Goal: Information Seeking & Learning: Find specific fact

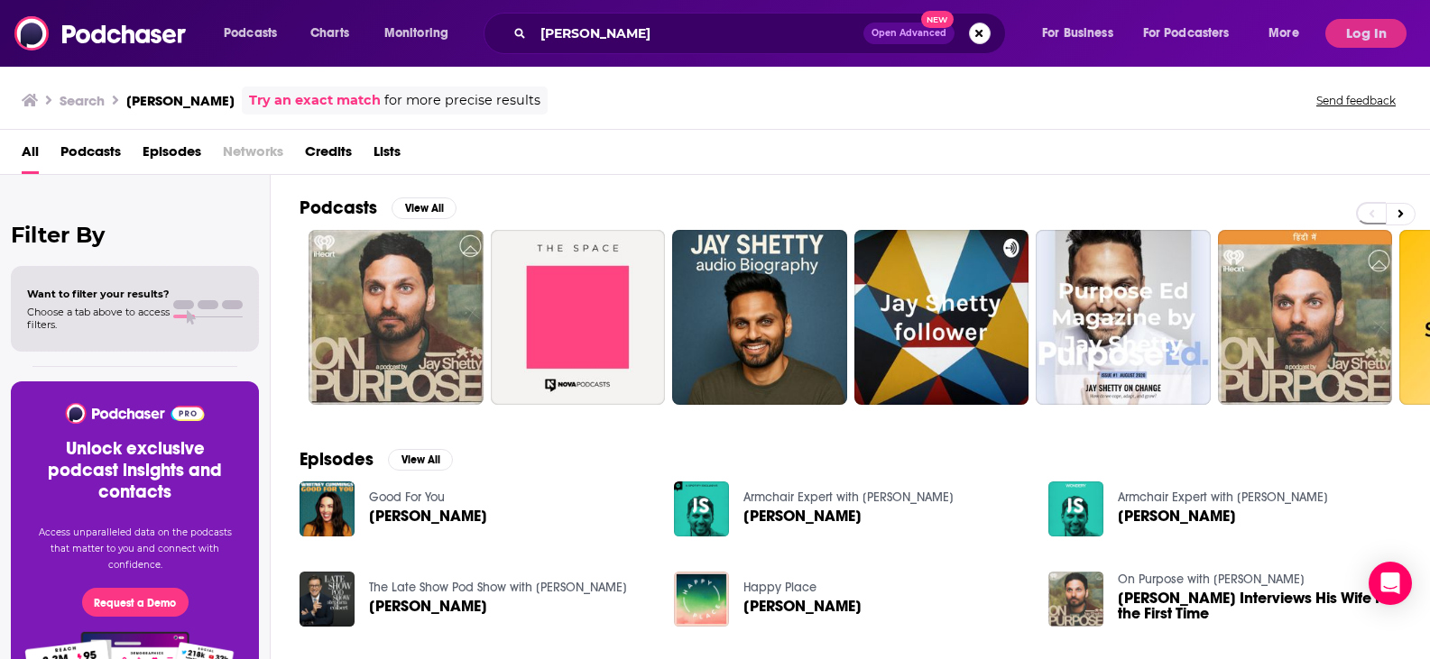
click at [980, 32] on button "Search podcasts, credits, & more..." at bounding box center [980, 34] width 22 height 22
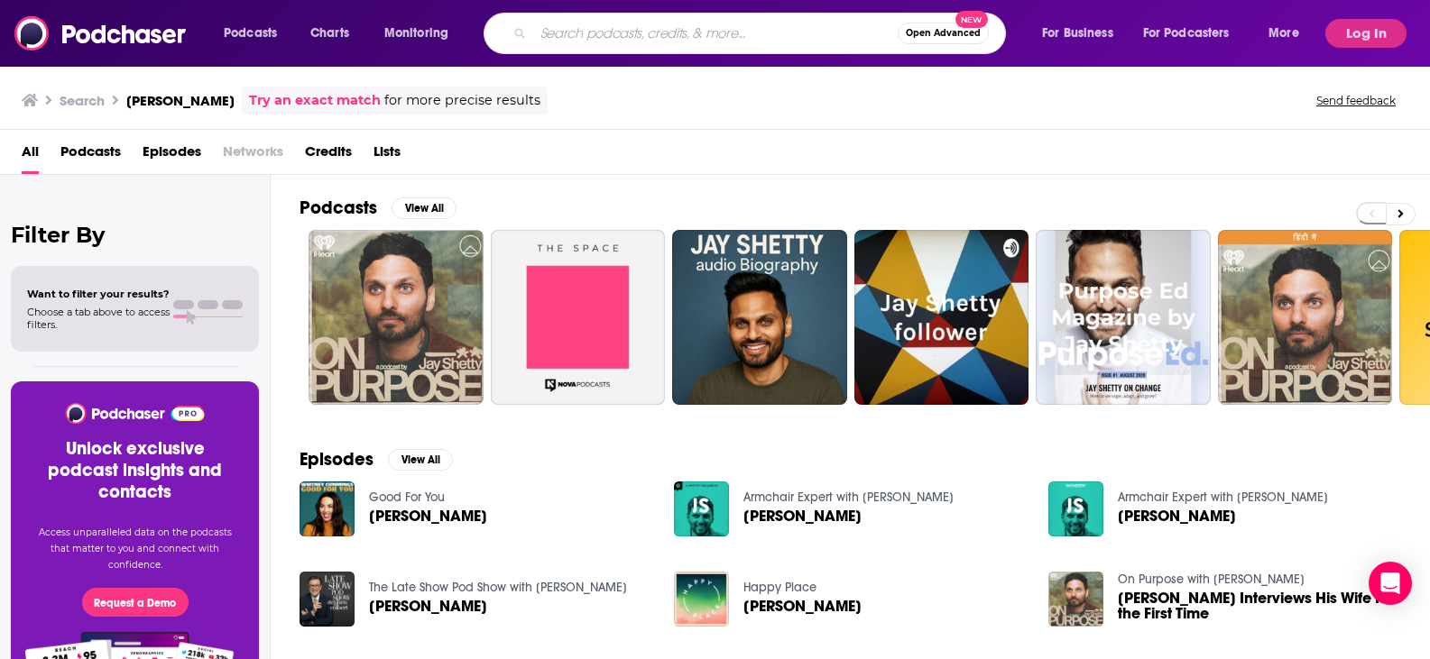
click at [617, 34] on input "Search podcasts, credits, & more..." at bounding box center [715, 33] width 364 height 29
click at [1371, 33] on button "Log In" at bounding box center [1365, 33] width 81 height 29
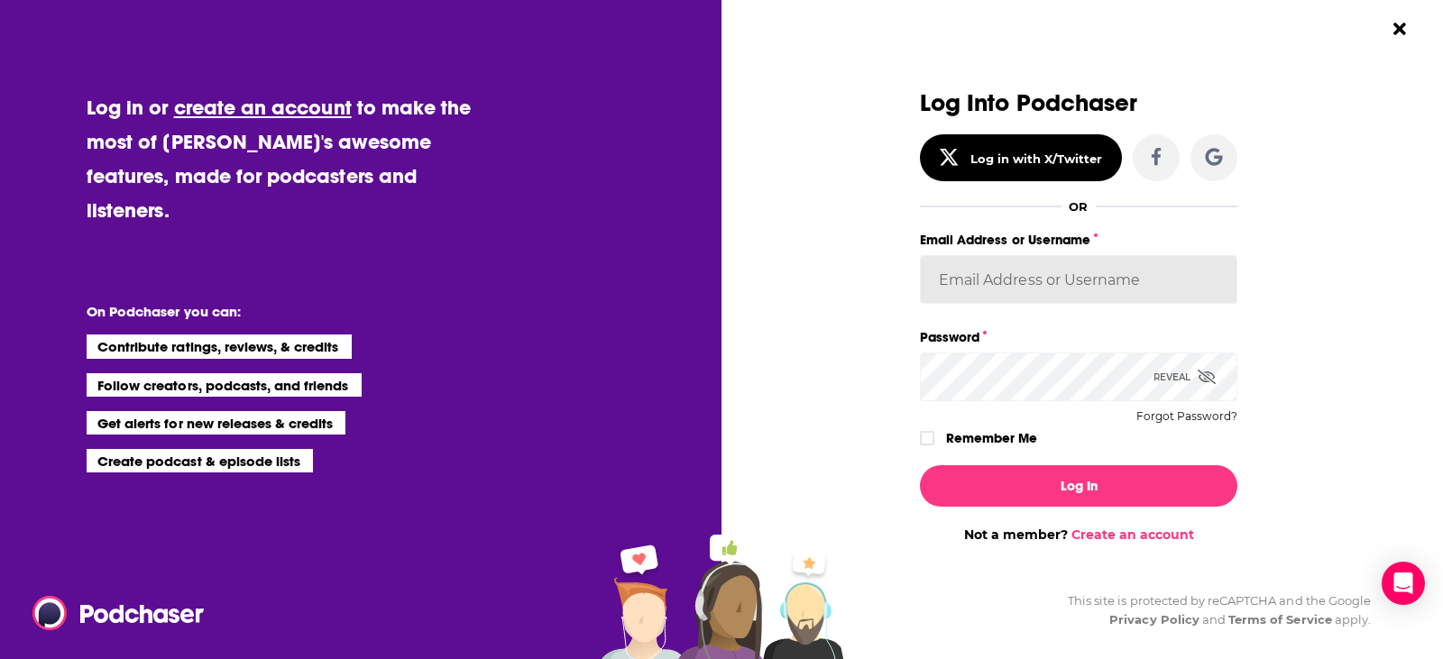
click at [983, 282] on input "Email Address or Username" at bounding box center [1079, 279] width 318 height 49
type input "[PERSON_NAME][EMAIL_ADDRESS][DOMAIN_NAME]"
click at [1204, 374] on icon "Dialog" at bounding box center [1207, 377] width 18 height 14
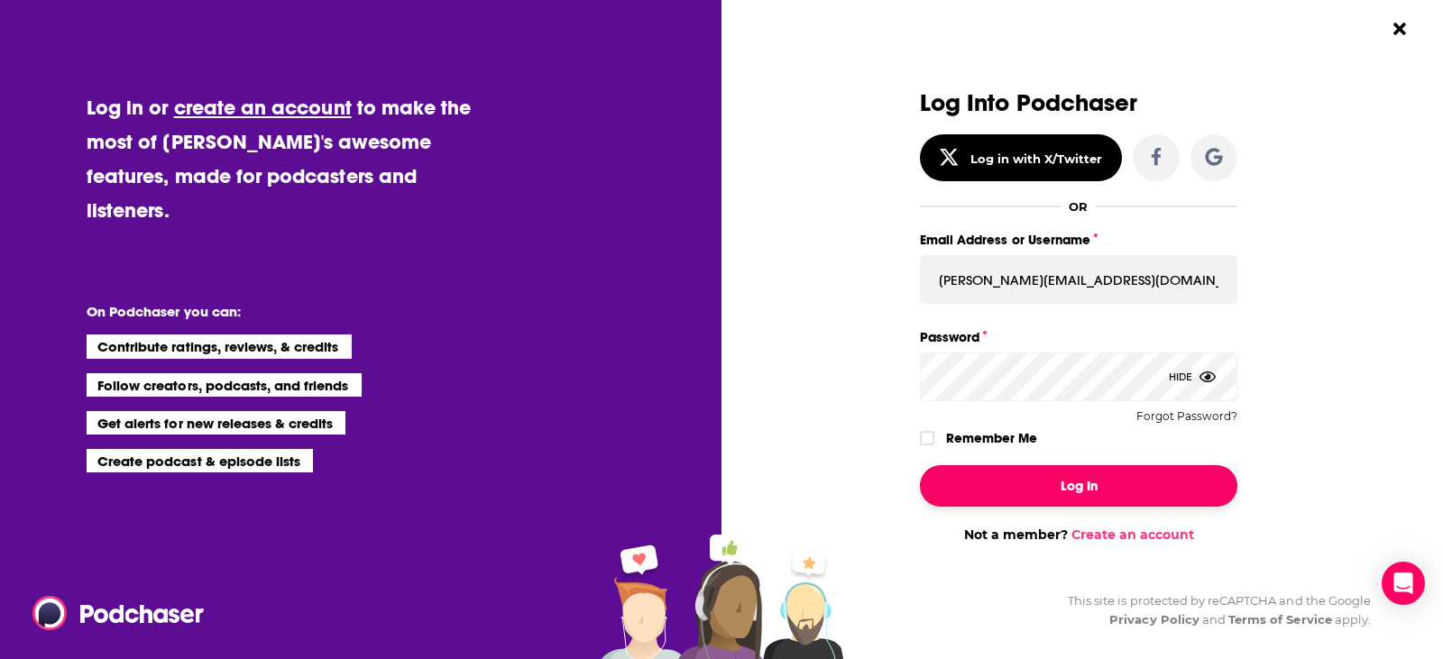
click at [1088, 502] on button "Log In" at bounding box center [1079, 485] width 318 height 41
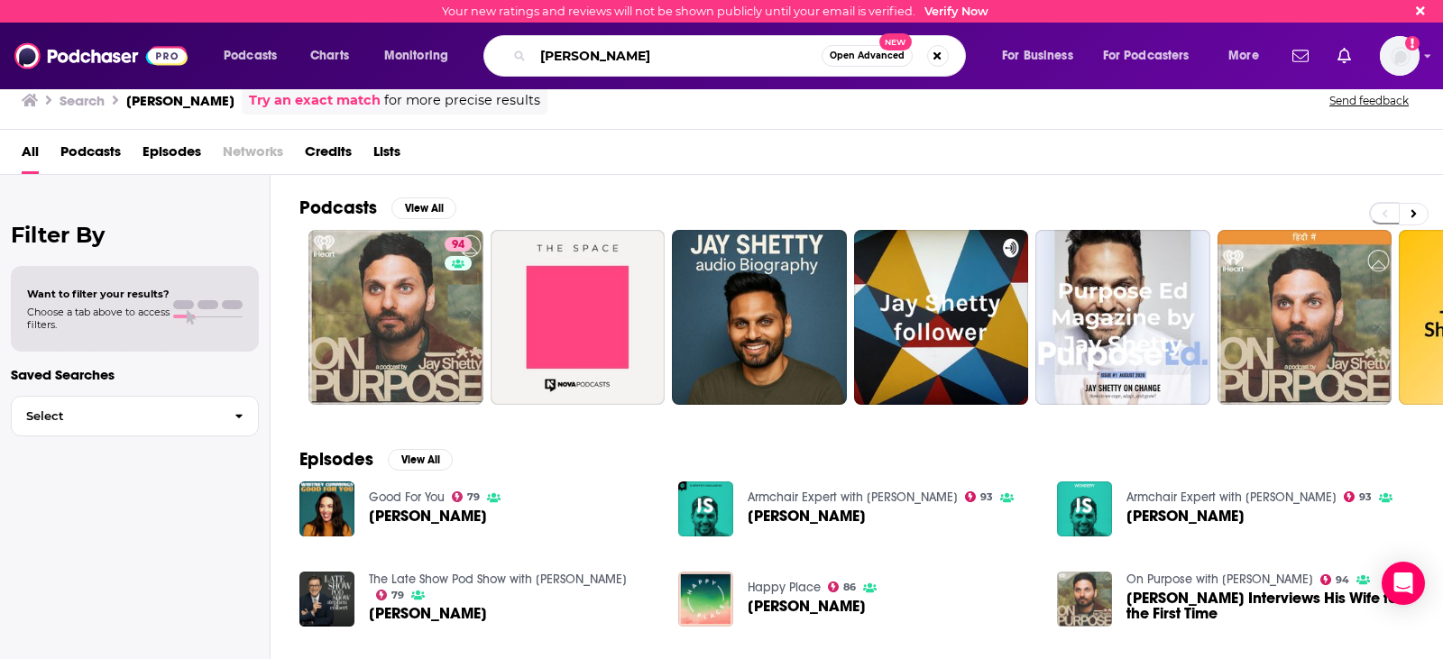
drag, startPoint x: 630, startPoint y: 51, endPoint x: 330, endPoint y: 9, distance: 302.5
click at [329, 9] on div "Your new ratings and reviews will not be shown publicly until your email is ver…" at bounding box center [721, 44] width 1443 height 89
type input "here we are"
